Goal: Navigation & Orientation: Find specific page/section

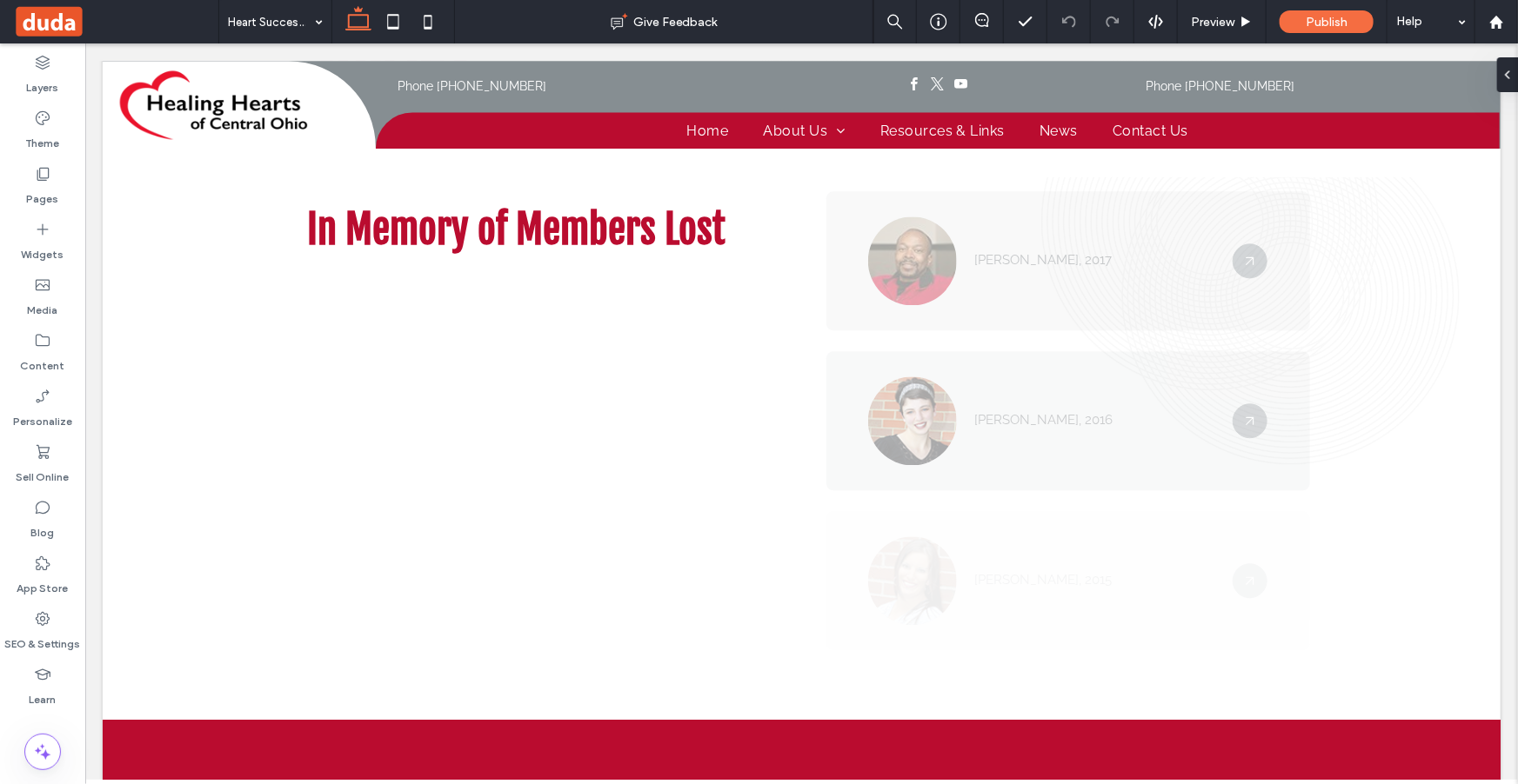
scroll to position [2345, 0]
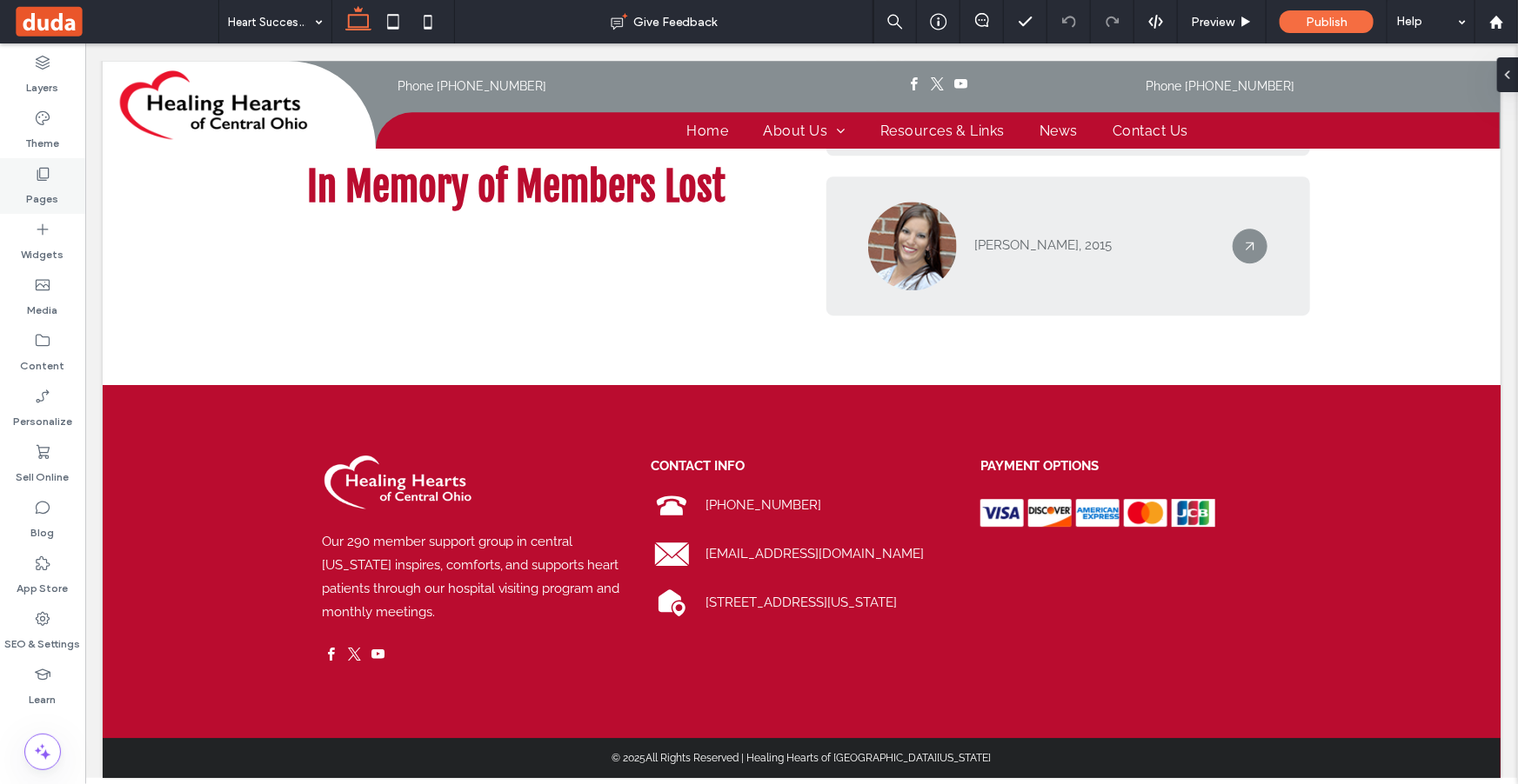
click at [45, 189] on label "Pages" at bounding box center [43, 195] width 32 height 25
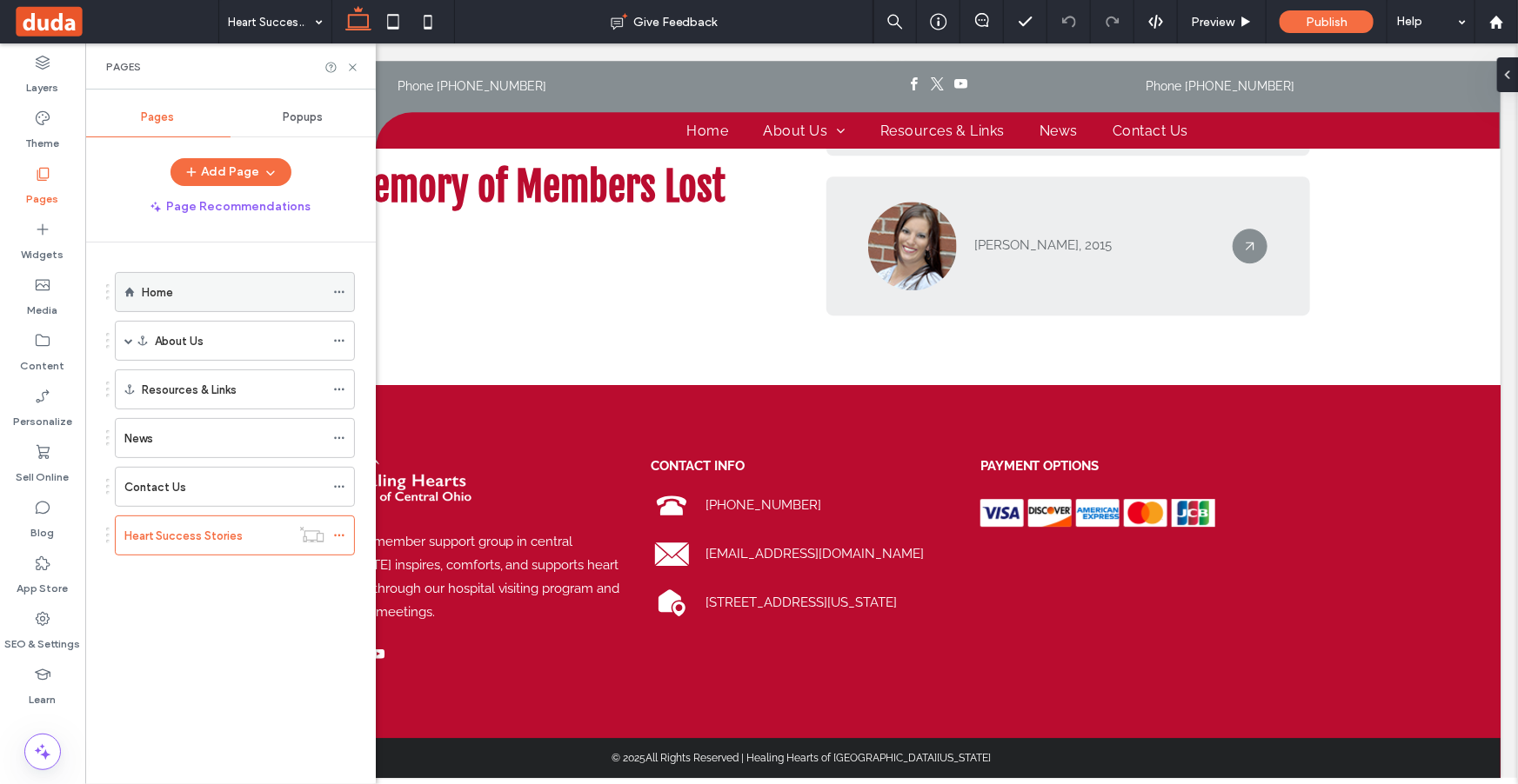
click at [161, 282] on label "Home" at bounding box center [157, 292] width 31 height 30
click at [354, 66] on use at bounding box center [352, 67] width 7 height 7
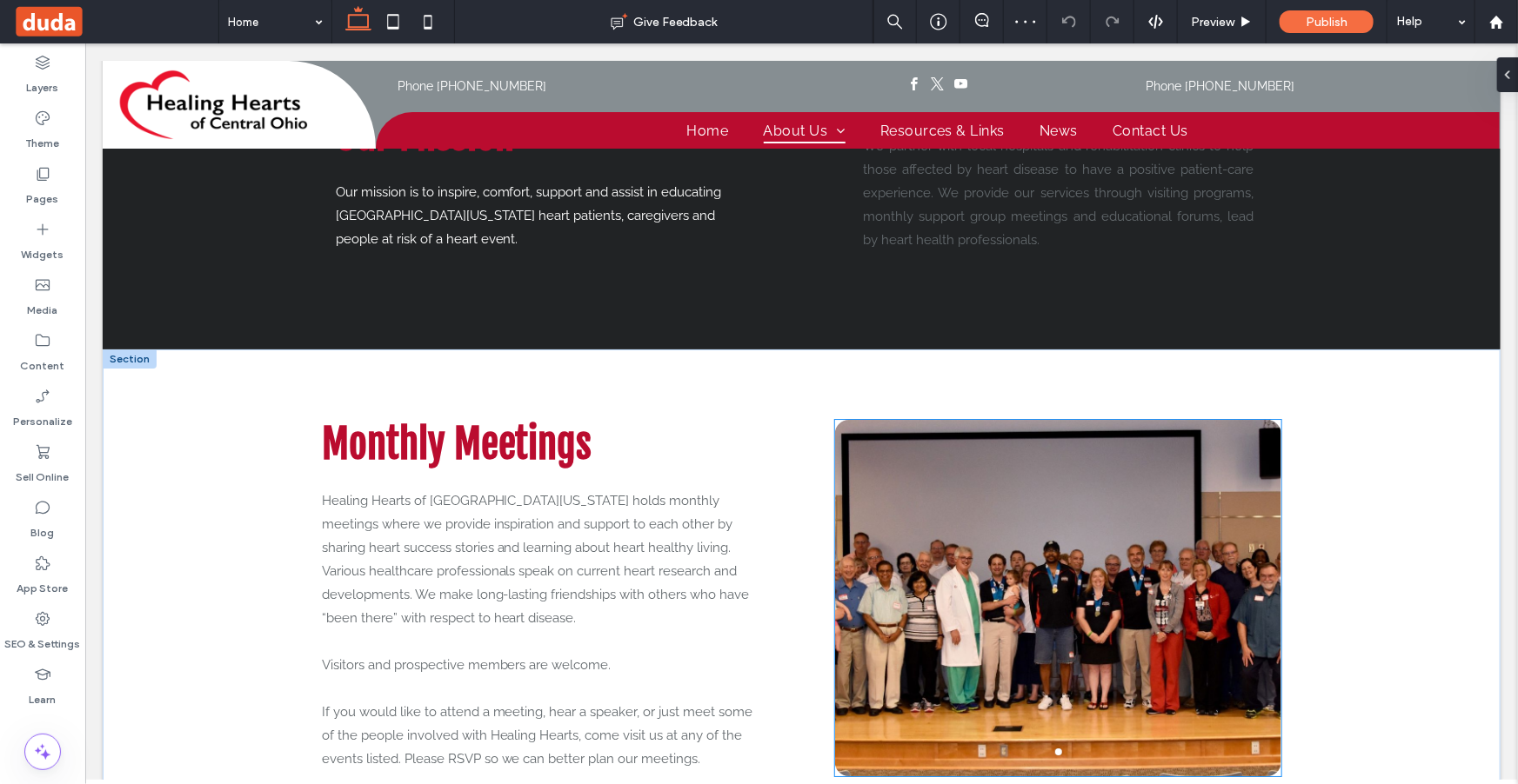
scroll to position [2849, 0]
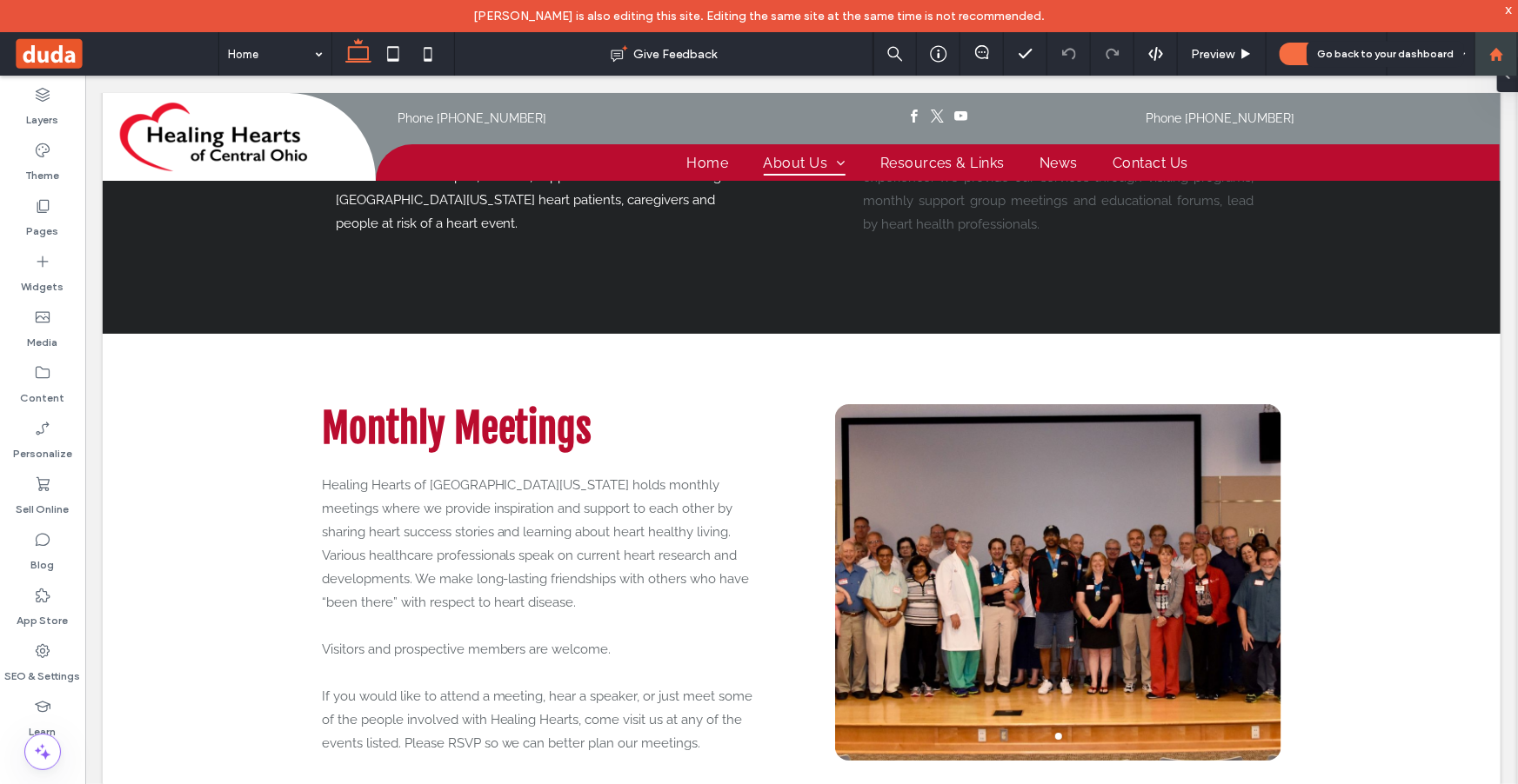
click at [1492, 62] on div at bounding box center [1496, 54] width 44 height 44
